Goal: Check status: Check status

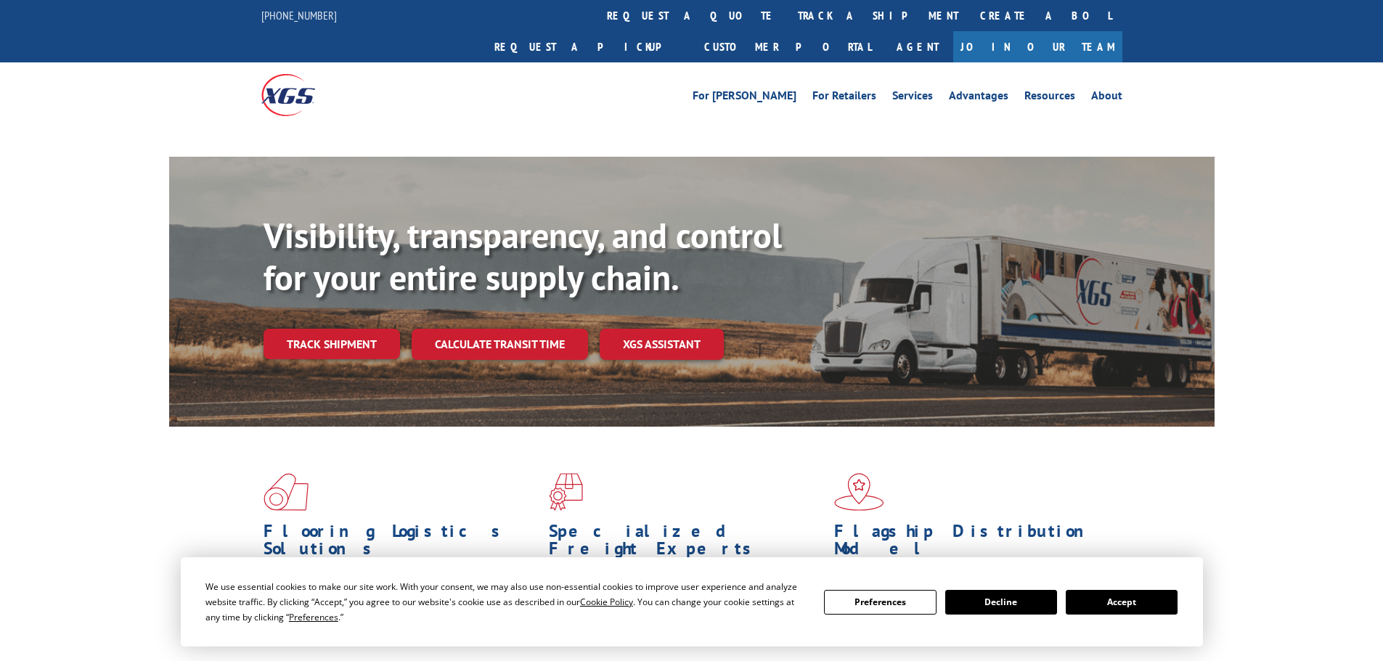
click at [1128, 603] on button "Accept" at bounding box center [1122, 602] width 112 height 25
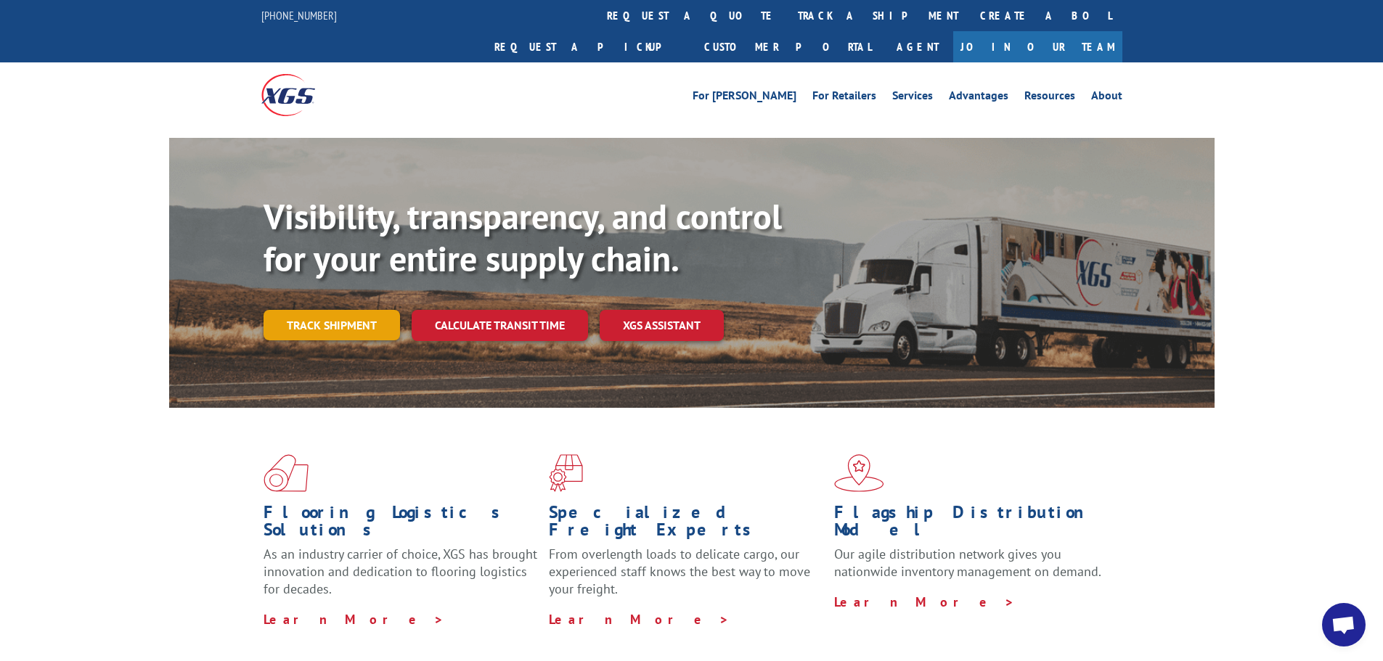
click at [338, 310] on link "Track shipment" at bounding box center [332, 325] width 136 height 30
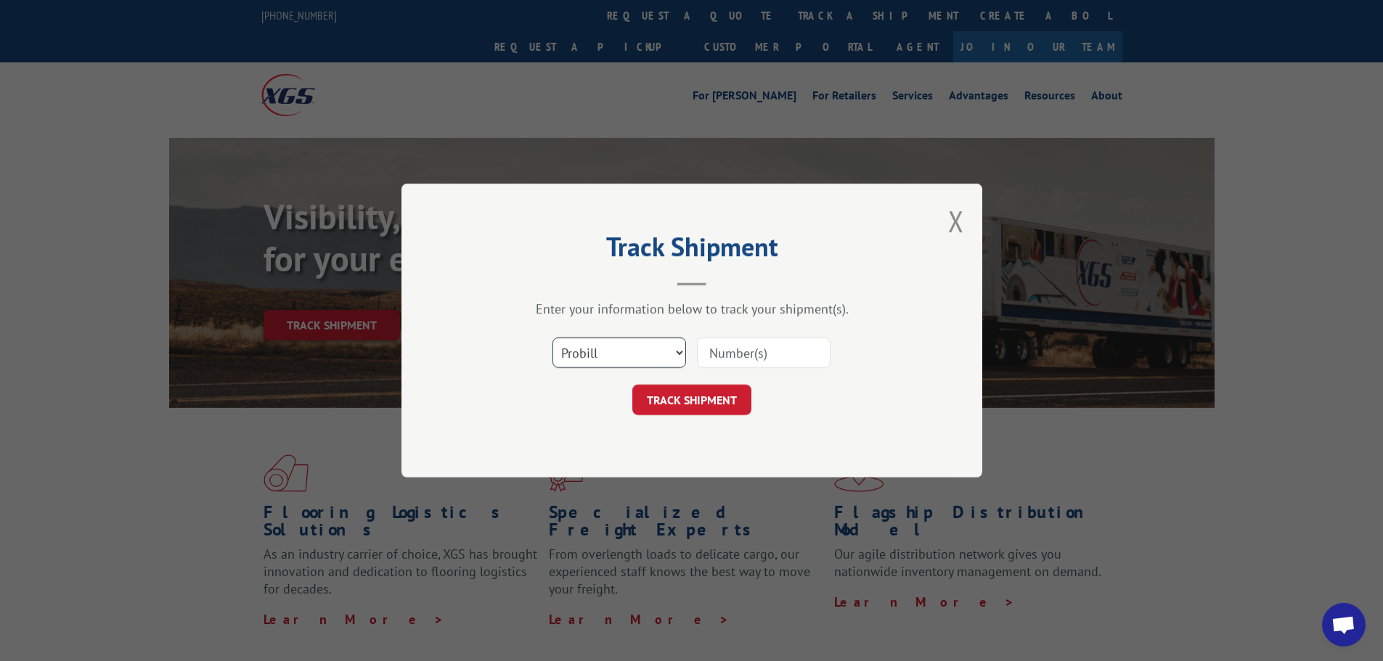
click at [579, 352] on select "Select category... Probill BOL PO" at bounding box center [620, 353] width 134 height 30
select select "bol"
click at [553, 338] on select "Select category... Probill BOL PO" at bounding box center [620, 353] width 134 height 30
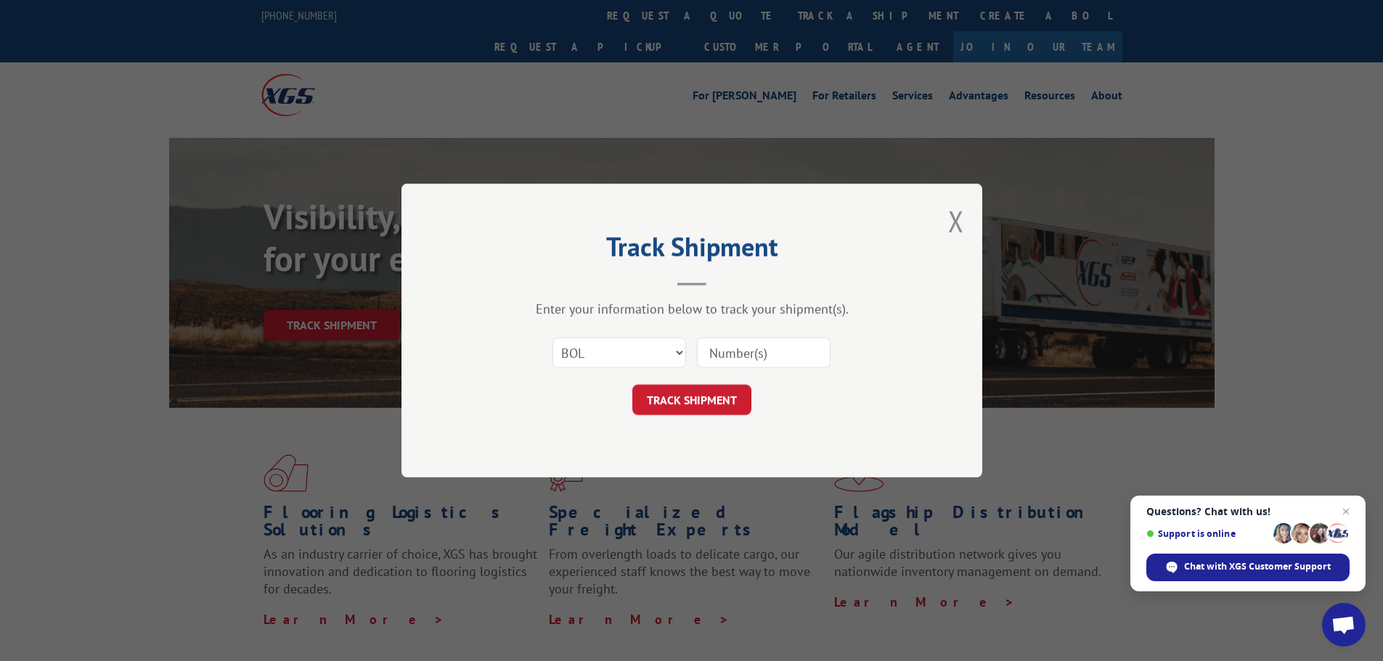
click at [711, 350] on input at bounding box center [764, 353] width 134 height 30
paste input "7028528"
type input "7028528"
click at [695, 406] on button "TRACK SHIPMENT" at bounding box center [691, 400] width 119 height 30
